Goal: Transaction & Acquisition: Book appointment/travel/reservation

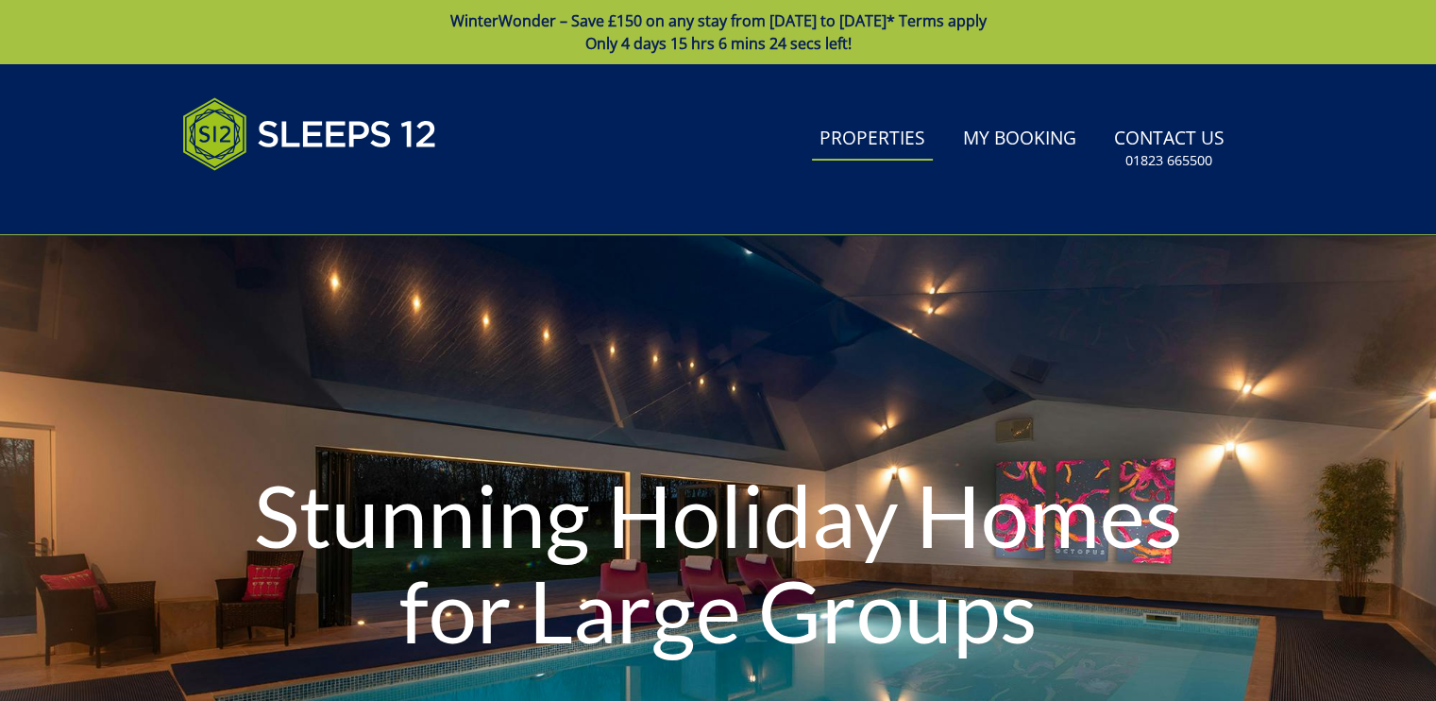
click at [880, 131] on link "Properties" at bounding box center [872, 139] width 121 height 42
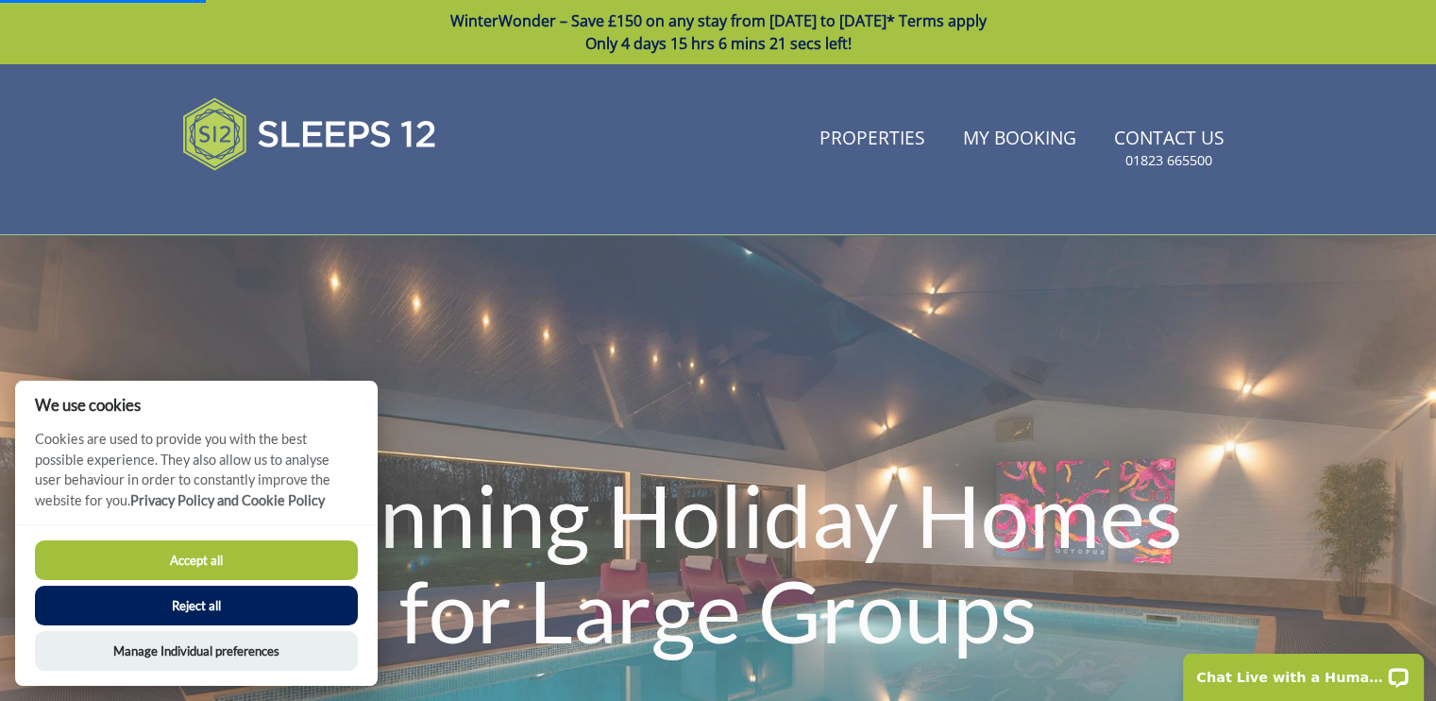
click at [195, 605] on button "Reject all" at bounding box center [196, 605] width 323 height 40
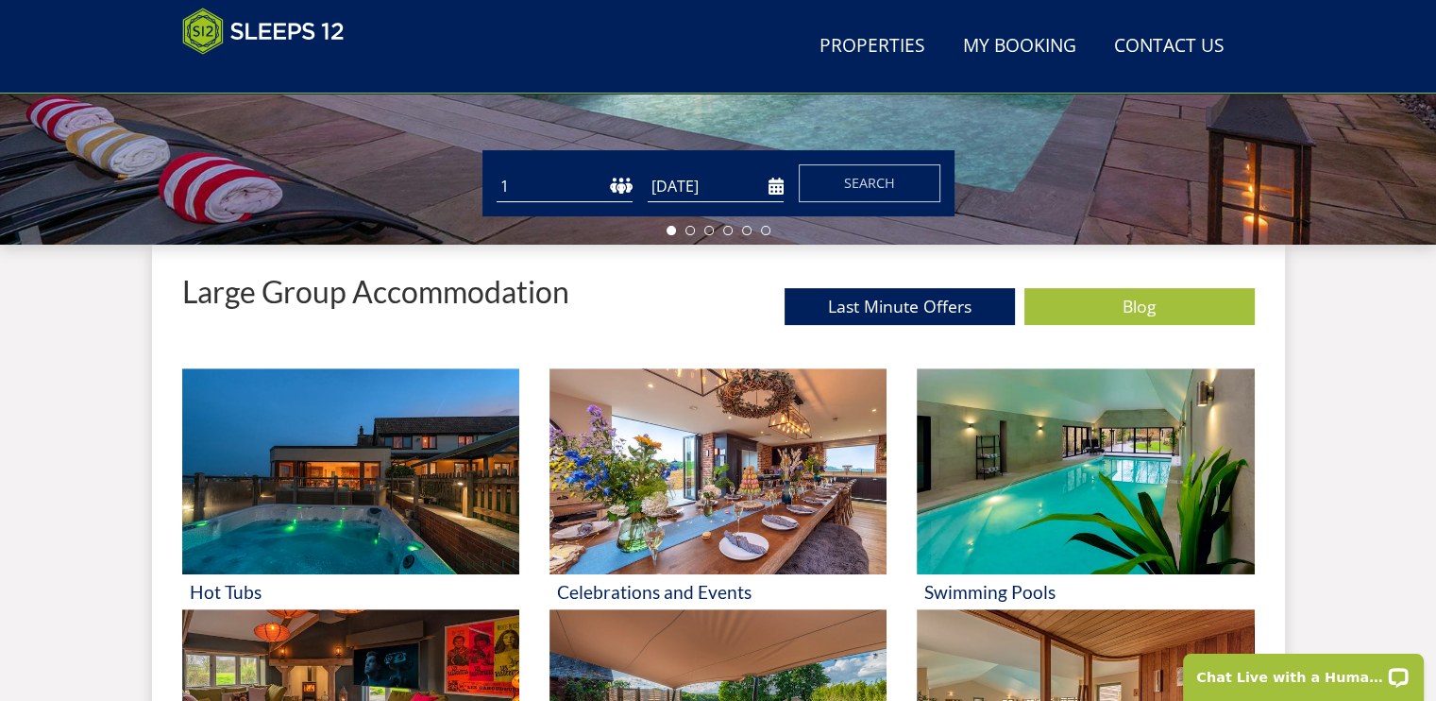
scroll to position [624, 0]
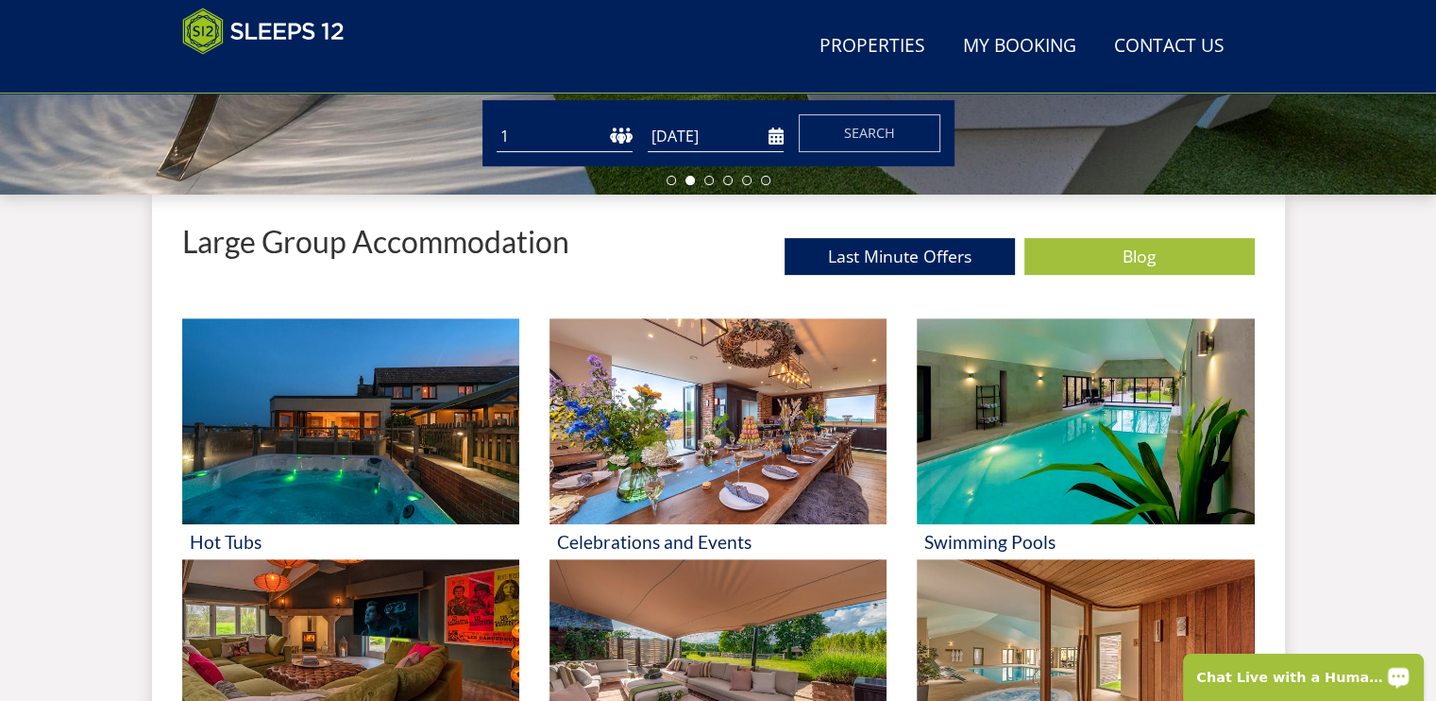
click at [575, 139] on select "1 2 3 4 5 6 7 8 9 10 11 12 13 14 15 16 17 18 19 20 21 22 23 24 25 26 27 28 29 3…" at bounding box center [565, 136] width 136 height 31
select select "20"
click at [497, 121] on select "1 2 3 4 5 6 7 8 9 10 11 12 13 14 15 16 17 18 19 20 21 22 23 24 25 26 27 28 29 3…" at bounding box center [565, 136] width 136 height 31
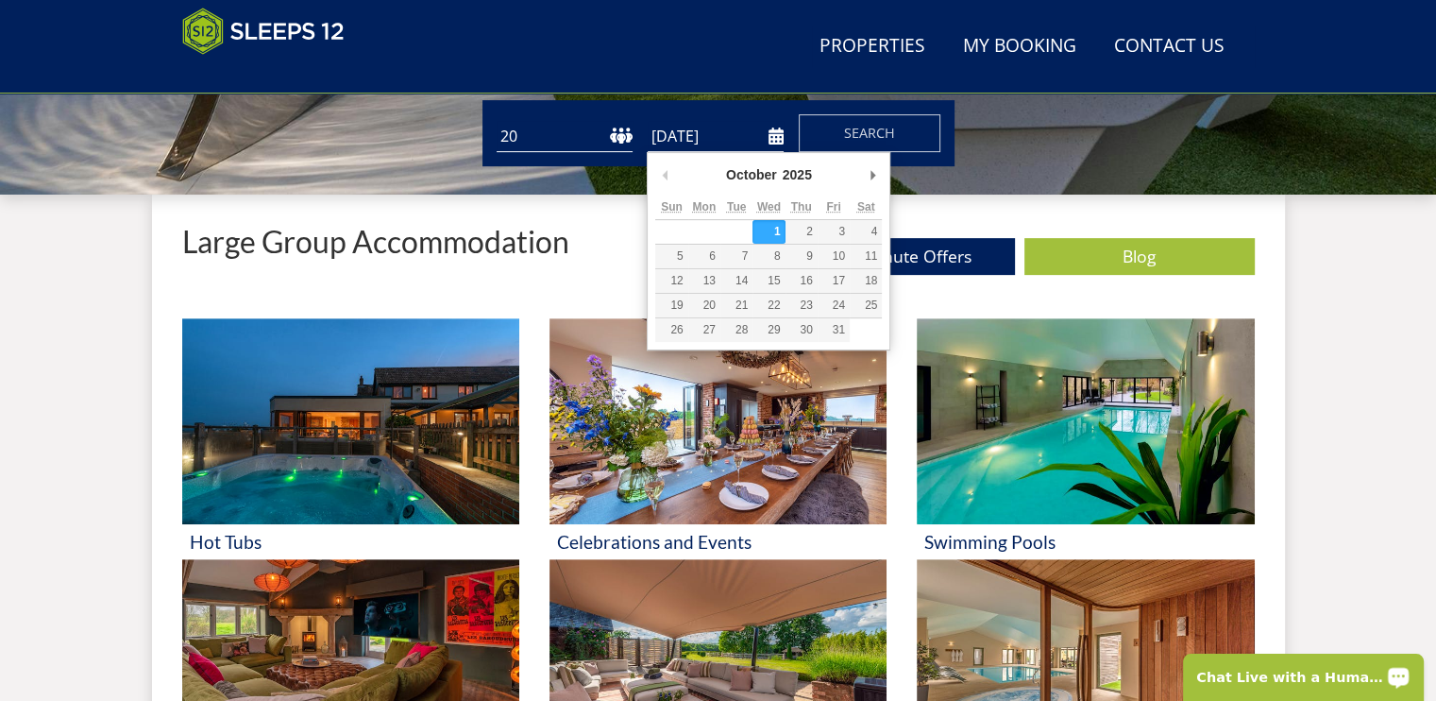
click at [688, 133] on input "[DATE]" at bounding box center [716, 136] width 136 height 31
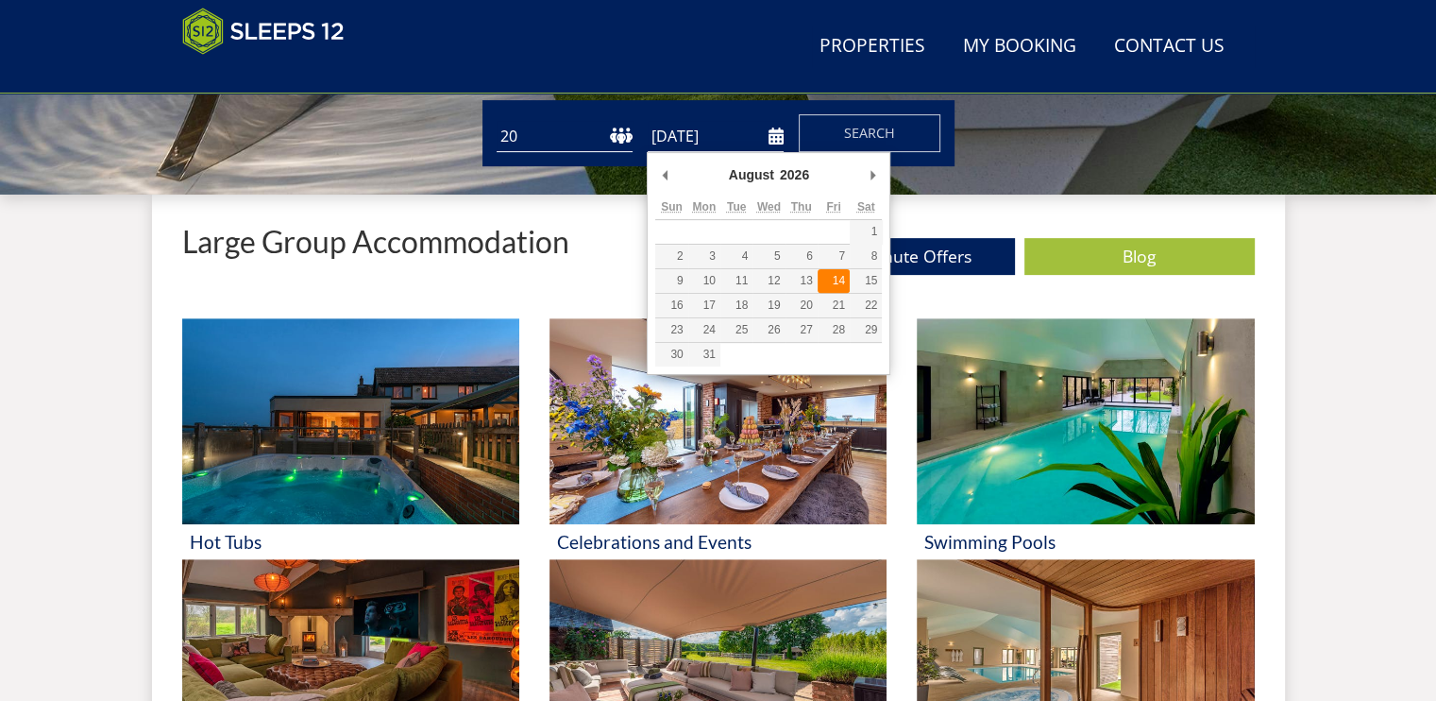
type input "14/08/2026"
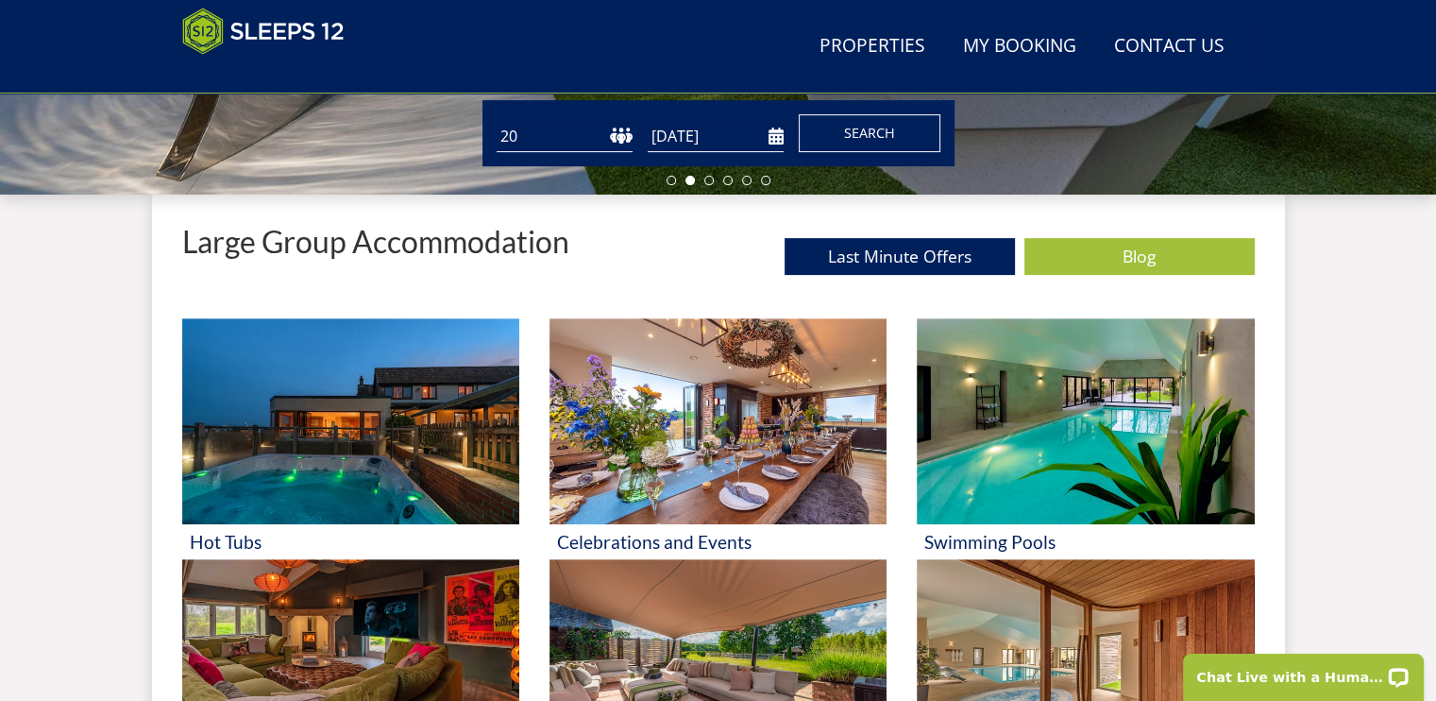
click at [855, 134] on span "Search" at bounding box center [869, 133] width 51 height 18
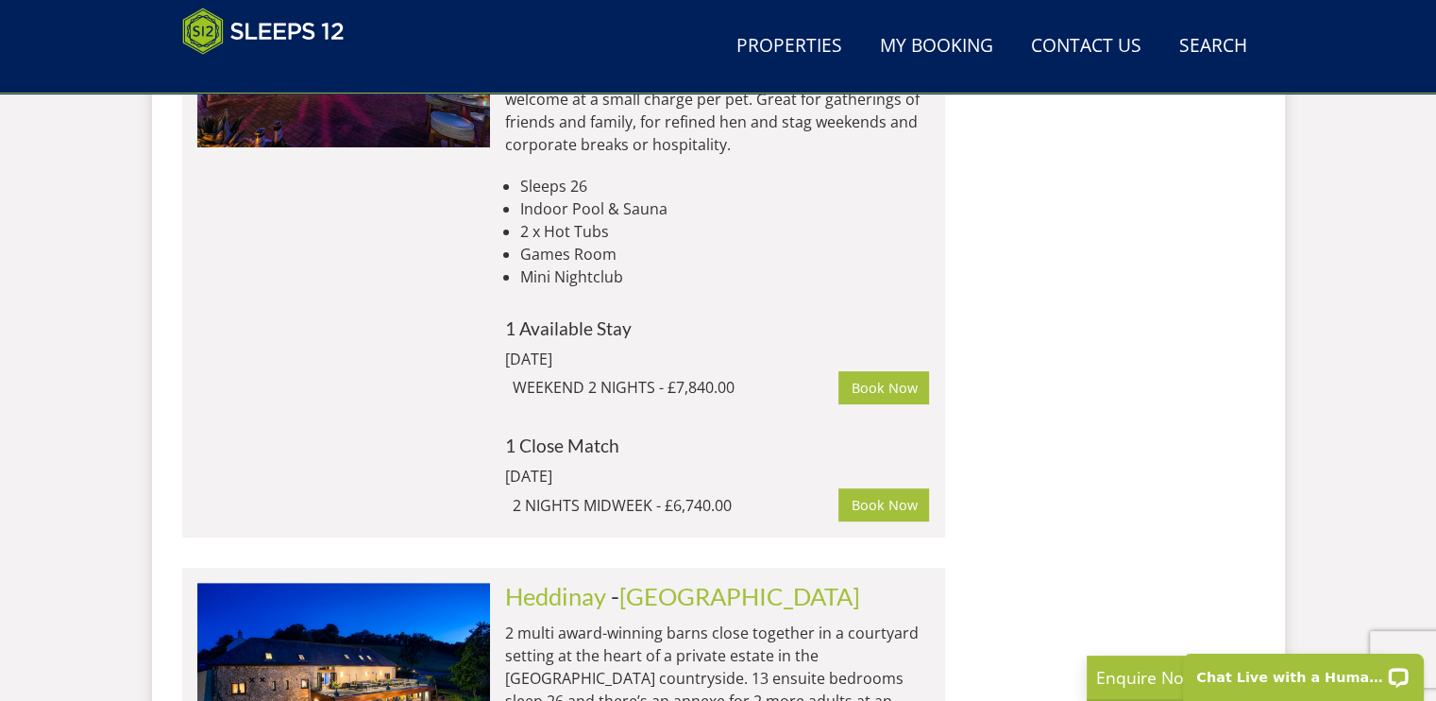
scroll to position [8233, 0]
